Goal: Find specific page/section: Find specific page/section

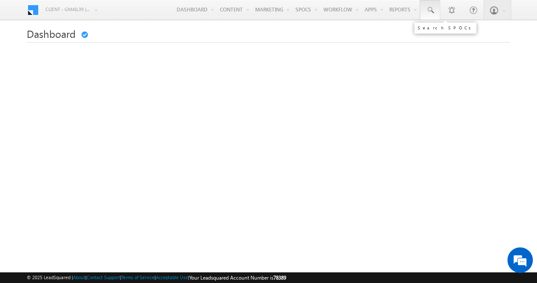
click at [430, 12] on span at bounding box center [430, 10] width 8 height 8
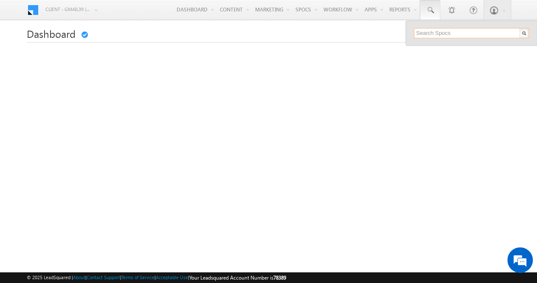
paste input "2025/BPDC/F1/2076"
type input "2025/BPDC/F1/2076"
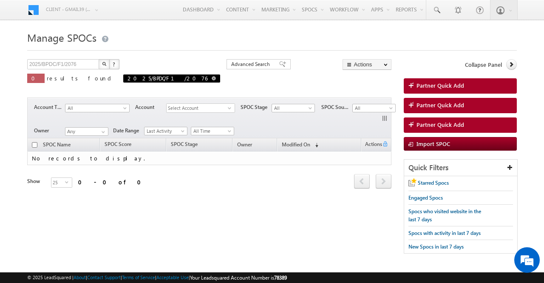
click at [212, 79] on span at bounding box center [214, 78] width 4 height 4
type input "Search SPOCs"
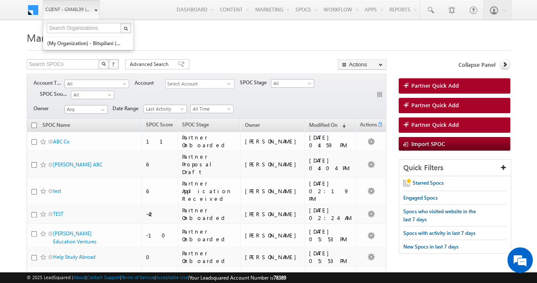
click at [94, 12] on b at bounding box center [95, 10] width 3 height 5
click at [94, 14] on link "Client - gmail39 (78389)" at bounding box center [71, 9] width 57 height 19
click at [90, 44] on link "(My Organization) - bitspilani (71865)" at bounding box center [86, 43] width 78 height 13
